Goal: Task Accomplishment & Management: Use online tool/utility

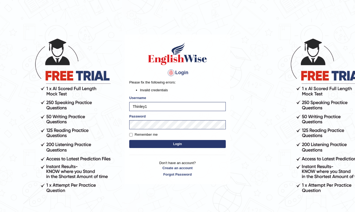
click at [178, 144] on button "Login" at bounding box center [177, 144] width 97 height 8
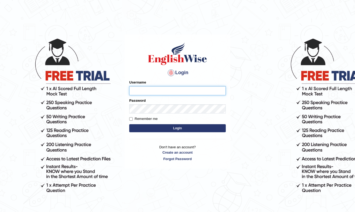
type input "Thinley1"
click at [159, 128] on button "Login" at bounding box center [177, 128] width 97 height 8
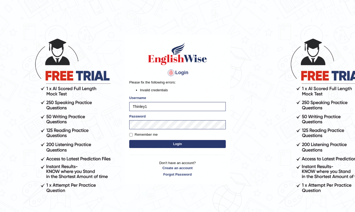
click at [207, 146] on button "Login" at bounding box center [177, 144] width 97 height 8
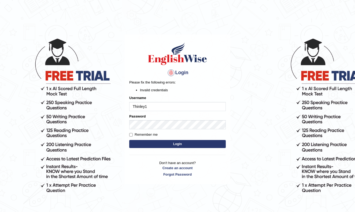
click at [233, 61] on body "Login Please fix the following errors: Invalid credentials Username Thinley1 Pa…" at bounding box center [177, 124] width 355 height 212
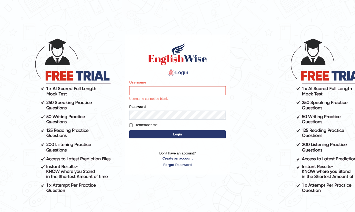
click at [221, 106] on div "Password" at bounding box center [177, 112] width 97 height 16
click at [184, 90] on input "Username" at bounding box center [177, 90] width 97 height 9
type input "t"
type input "THINLEY1"
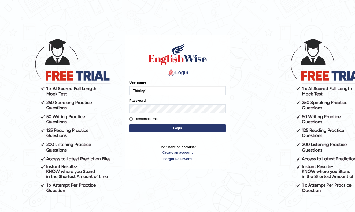
type input "Thinley1"
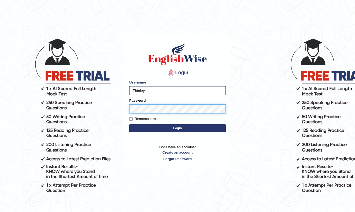
click at [178, 128] on button "Login" at bounding box center [177, 128] width 97 height 8
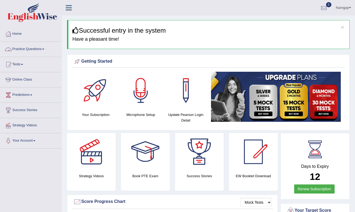
click at [47, 52] on link "Practice Questions" at bounding box center [30, 48] width 61 height 13
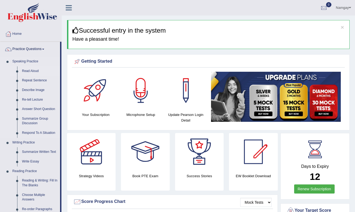
click at [35, 71] on link "Read Aloud" at bounding box center [40, 72] width 41 height 10
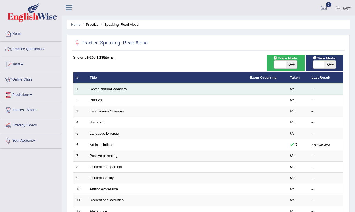
click at [114, 91] on td "Seven Natural Wonders" at bounding box center [167, 89] width 160 height 11
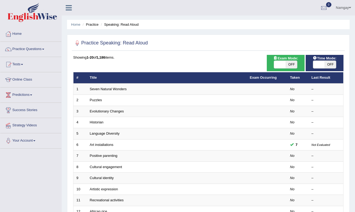
click at [293, 65] on span "OFF" at bounding box center [292, 65] width 12 height 8
checkbox input "true"
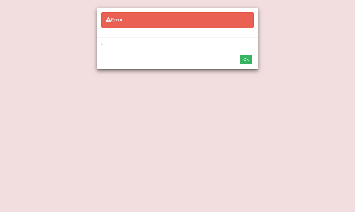
click at [249, 61] on button "OK" at bounding box center [246, 59] width 12 height 9
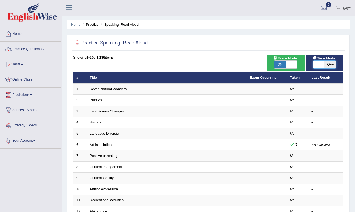
click at [319, 62] on span at bounding box center [319, 65] width 12 height 8
checkbox input "true"
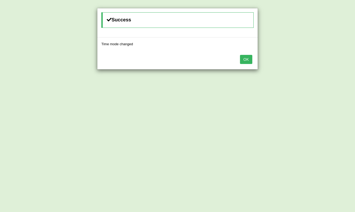
click at [244, 61] on button "OK" at bounding box center [246, 59] width 12 height 9
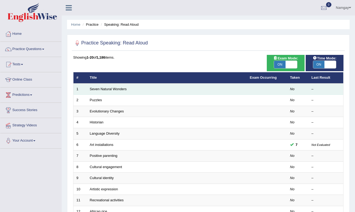
click at [119, 91] on td "Seven Natural Wonders" at bounding box center [167, 89] width 160 height 11
click at [120, 89] on link "Seven Natural Wonders" at bounding box center [108, 89] width 37 height 4
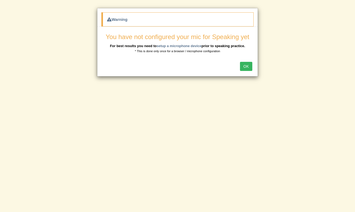
click at [243, 67] on button "OK" at bounding box center [246, 66] width 12 height 9
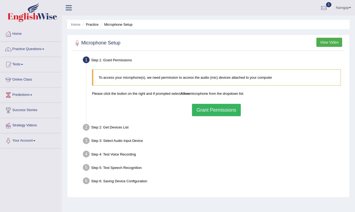
click at [219, 110] on button "Grant Permissions" at bounding box center [216, 110] width 49 height 12
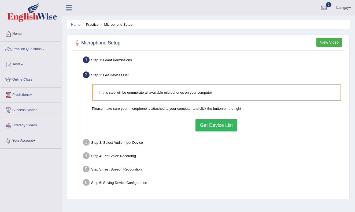
click at [204, 123] on button "Get Device List" at bounding box center [217, 125] width 42 height 12
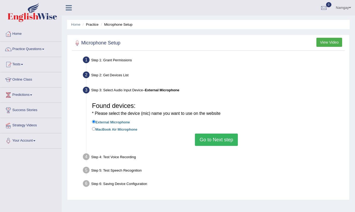
click at [204, 137] on button "Go to Next step" at bounding box center [216, 140] width 43 height 12
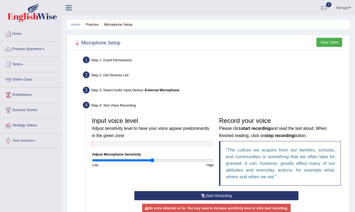
click at [194, 194] on button "Start Recording" at bounding box center [216, 196] width 164 height 9
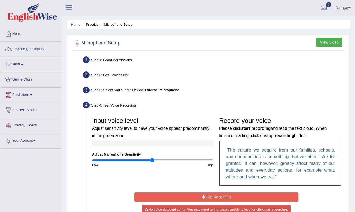
click at [212, 197] on button "Stop Recording" at bounding box center [216, 197] width 164 height 9
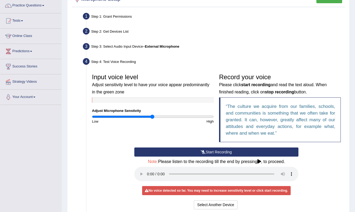
scroll to position [48, 0]
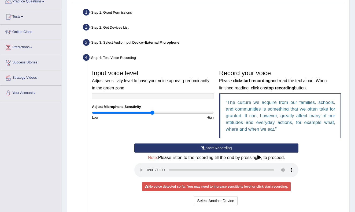
click at [146, 170] on audio at bounding box center [216, 170] width 164 height 14
click at [147, 166] on audio at bounding box center [216, 170] width 164 height 14
click at [210, 197] on button "Select Another Device" at bounding box center [216, 201] width 44 height 9
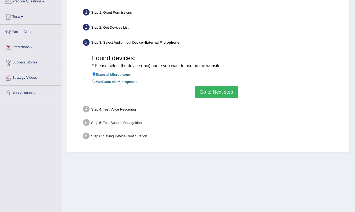
click at [214, 89] on button "Go to Next step" at bounding box center [216, 92] width 43 height 12
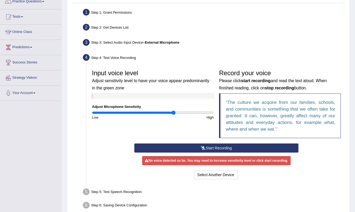
click at [173, 112] on input "range" at bounding box center [153, 113] width 122 height 4
click at [187, 112] on input "range" at bounding box center [153, 113] width 122 height 4
click at [207, 112] on input "range" at bounding box center [153, 113] width 122 height 4
click at [204, 145] on button "Start Recording" at bounding box center [216, 148] width 164 height 9
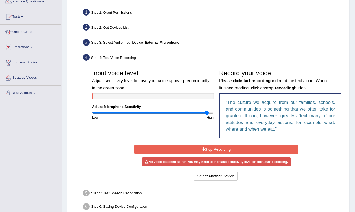
click at [204, 152] on button "Stop Recording" at bounding box center [216, 149] width 164 height 9
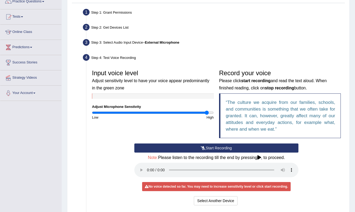
click at [149, 166] on audio at bounding box center [216, 170] width 164 height 14
click at [214, 112] on div "Input voice level Adjust sensitivity level to have your voice appear predominan…" at bounding box center [152, 93] width 127 height 53
type input "2"
click at [213, 113] on input "range" at bounding box center [153, 113] width 122 height 4
click at [208, 197] on button "Select Another Device" at bounding box center [216, 201] width 44 height 9
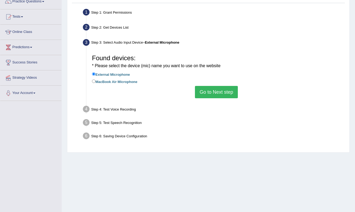
click at [223, 89] on button "Go to Next step" at bounding box center [216, 92] width 43 height 12
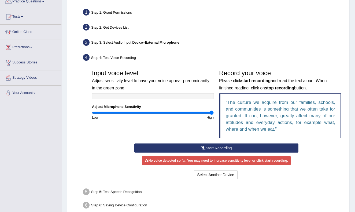
click at [210, 150] on button "Start Recording" at bounding box center [216, 148] width 164 height 9
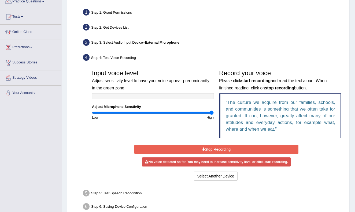
click at [210, 150] on button "Stop Recording" at bounding box center [216, 149] width 164 height 9
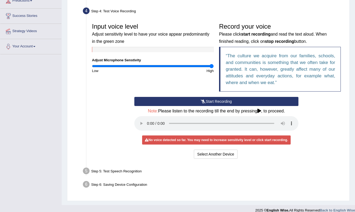
scroll to position [94, 0]
